Goal: Transaction & Acquisition: Purchase product/service

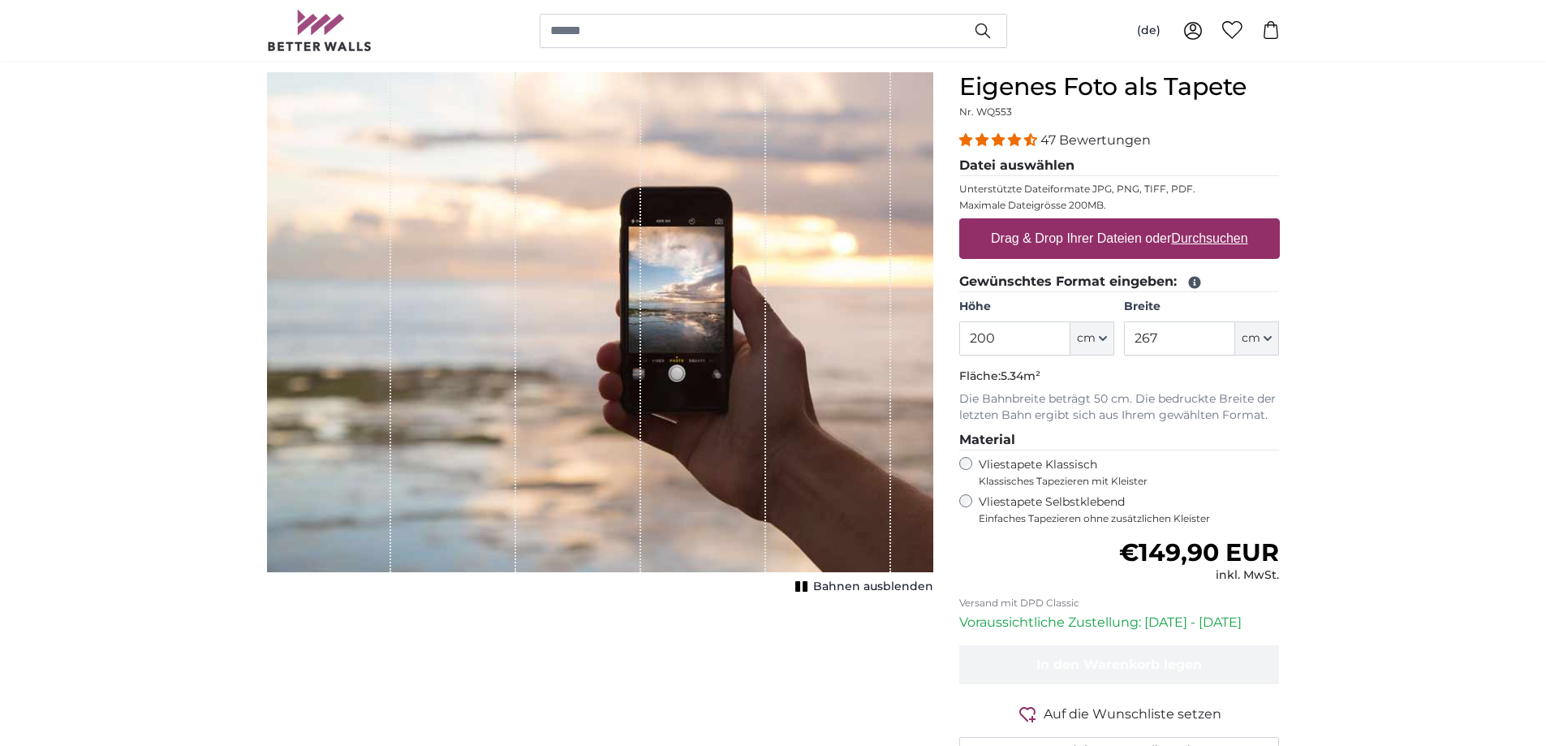
scroll to position [162, 0]
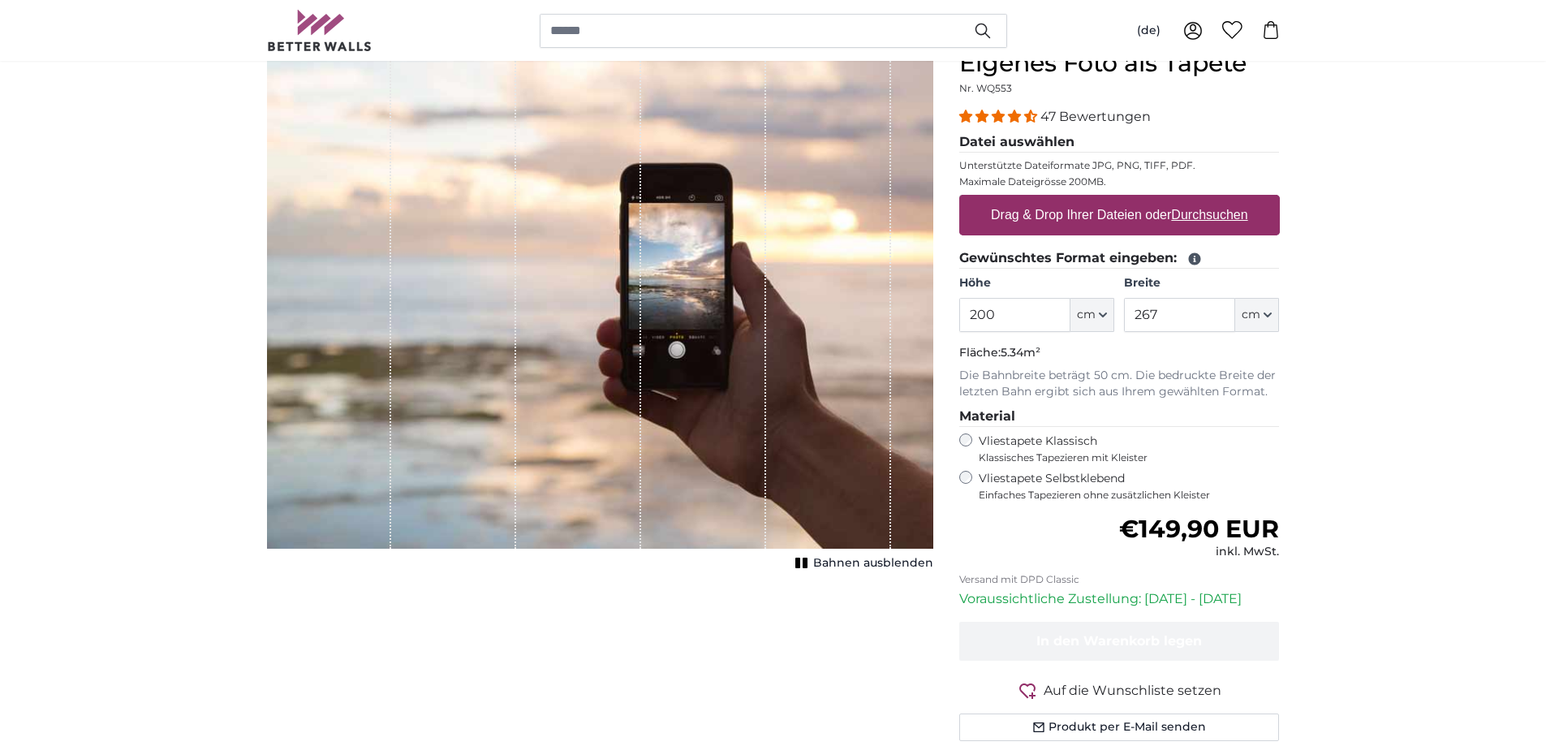
click at [975, 478] on div "Vliestapete Selbstklebend Einfaches Tapezieren ohne zusätzlichen Kleister" at bounding box center [1119, 486] width 321 height 31
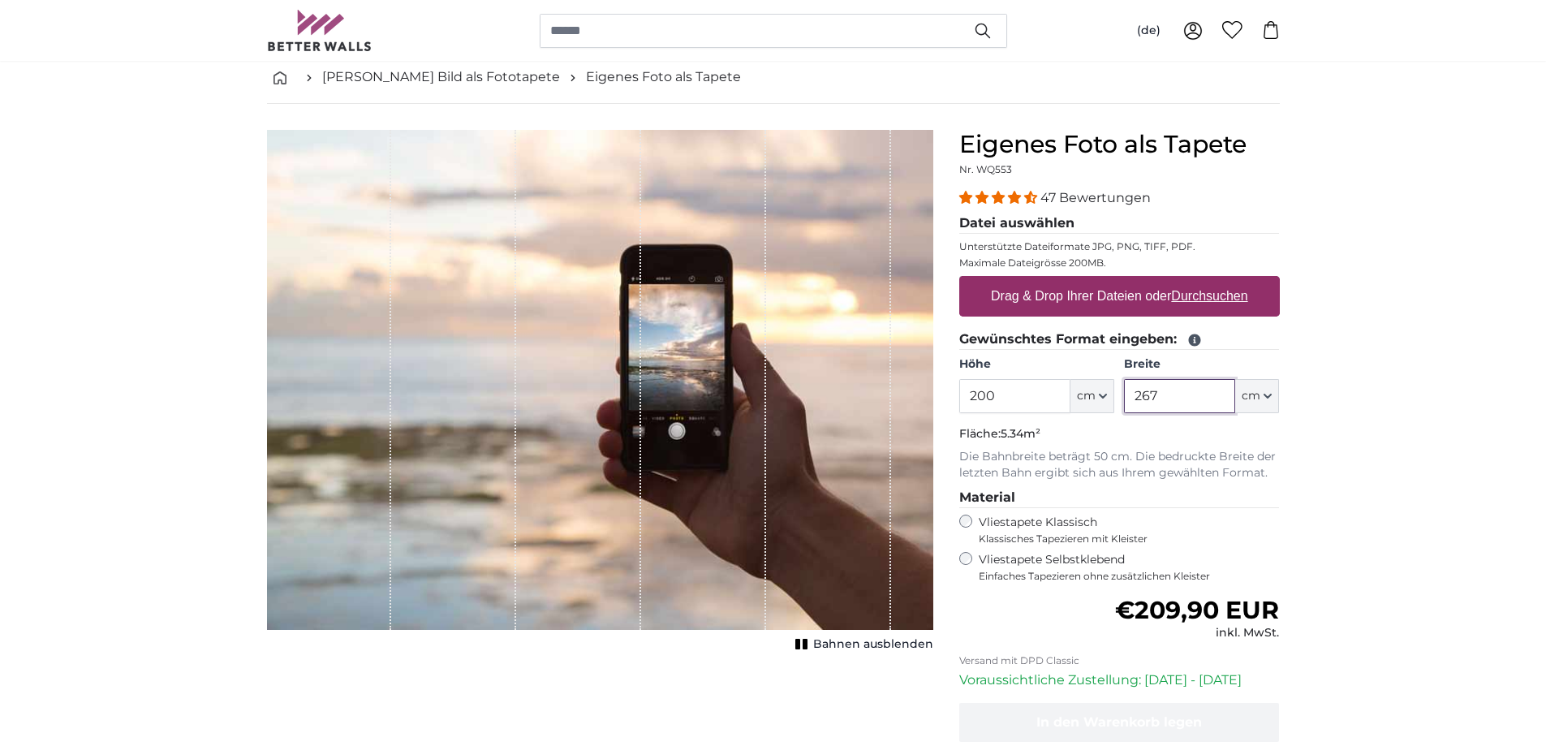
click at [1195, 392] on input "267" at bounding box center [1179, 396] width 111 height 34
type input "2"
click at [996, 529] on label "Vliestapete Klassisch Klassisches Tapezieren mit Kleister" at bounding box center [1122, 530] width 287 height 31
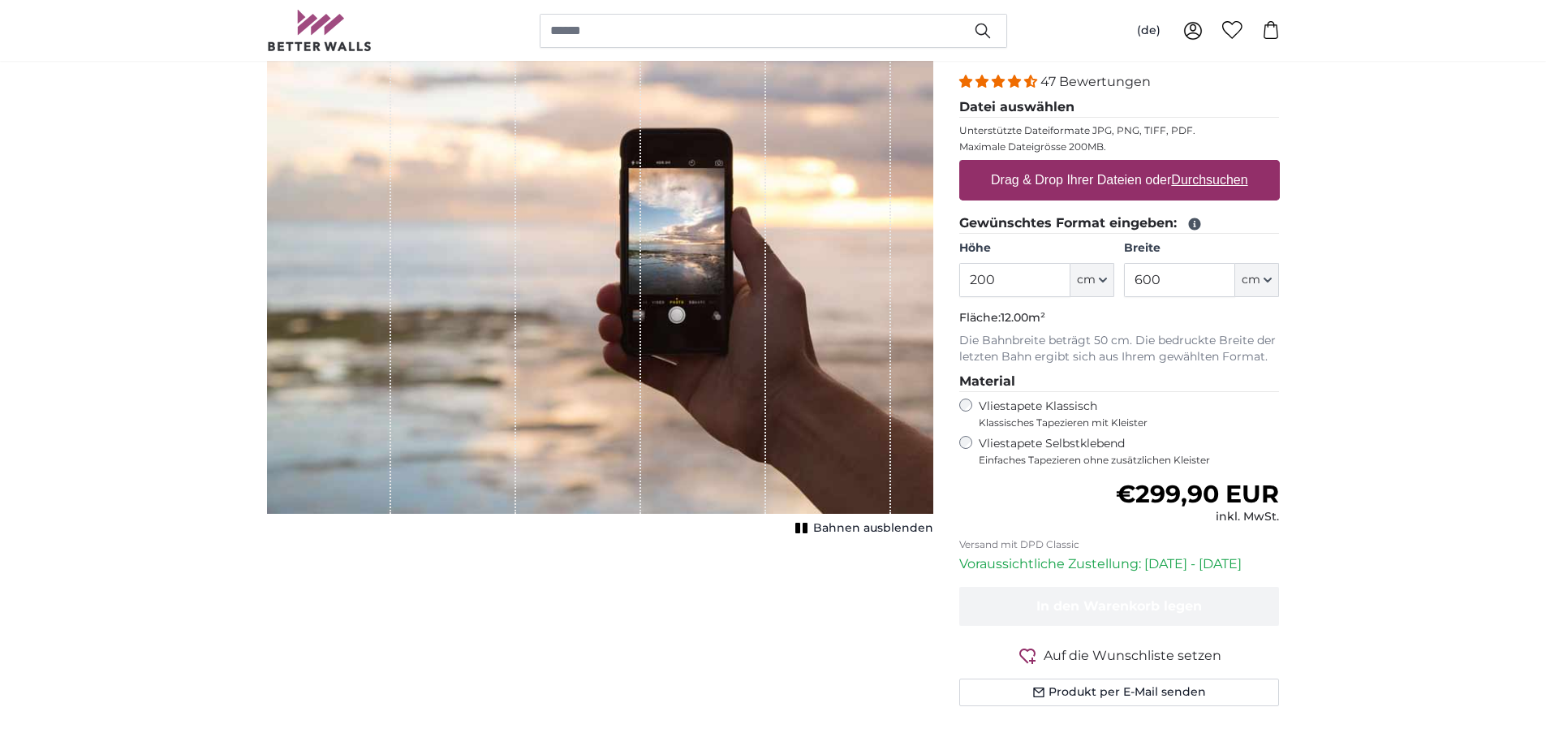
scroll to position [81, 0]
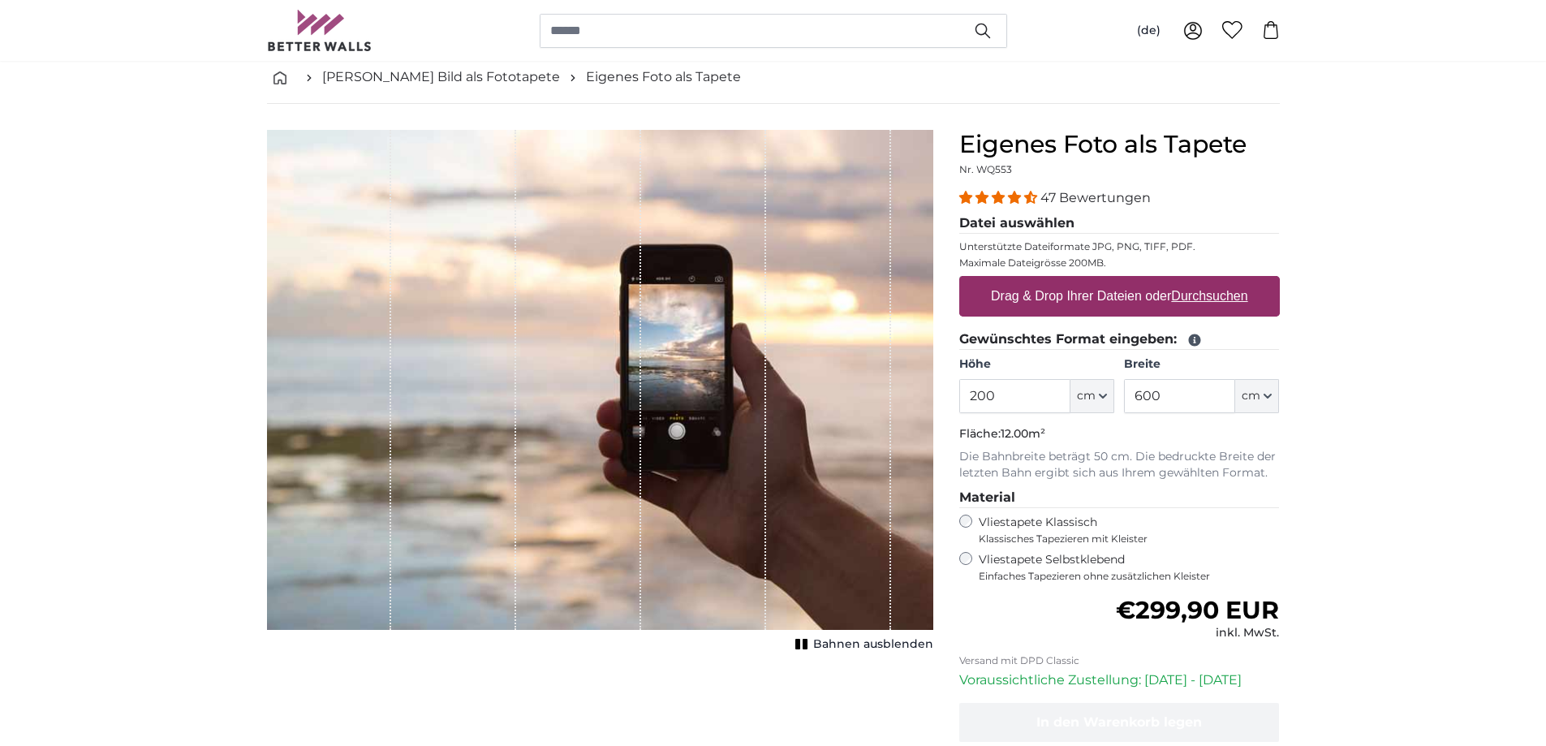
click at [820, 647] on span "Bahnen ausblenden" at bounding box center [873, 644] width 120 height 16
click at [820, 647] on span "Bahnen einblenden" at bounding box center [873, 644] width 119 height 16
click at [820, 647] on span "Bahnen ausblenden" at bounding box center [873, 644] width 120 height 16
click at [820, 647] on span "Bahnen einblenden" at bounding box center [873, 644] width 119 height 16
click at [1230, 393] on input "600" at bounding box center [1179, 396] width 111 height 34
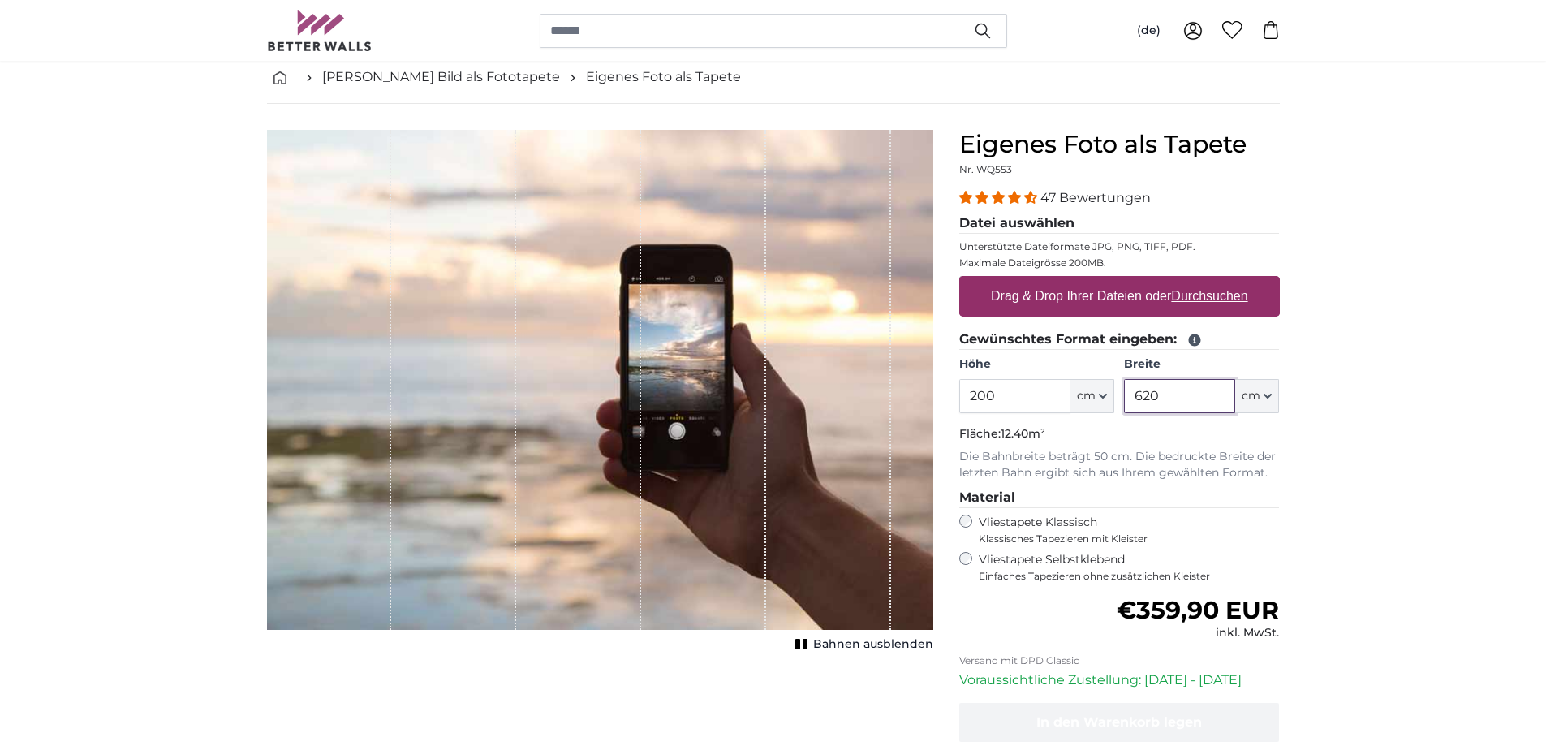
type input "620"
click at [906, 650] on span "Bahnen ausblenden" at bounding box center [873, 644] width 120 height 16
click at [905, 649] on span "Bahnen einblenden" at bounding box center [873, 644] width 119 height 16
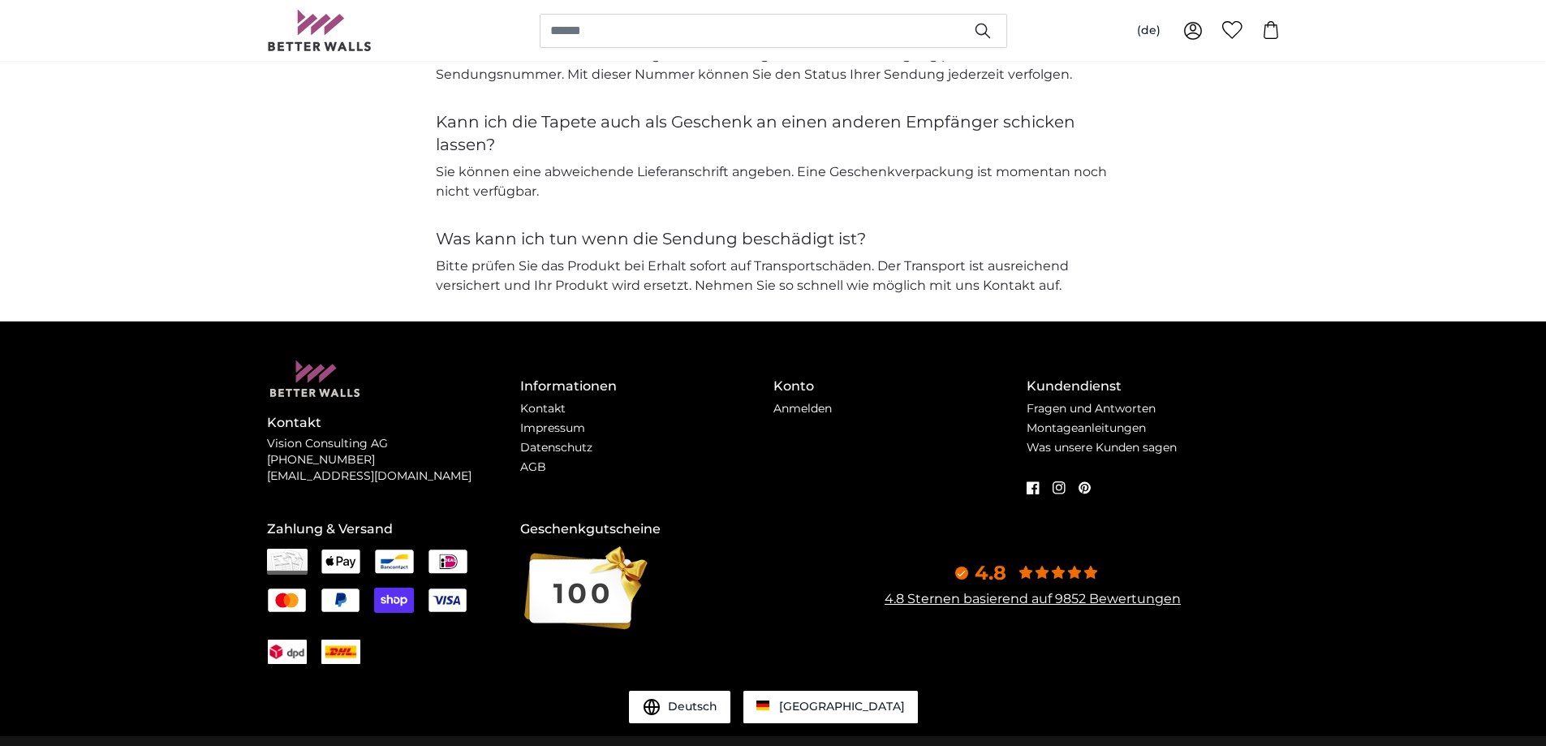
scroll to position [4192, 0]
